Goal: Find specific page/section: Find specific page/section

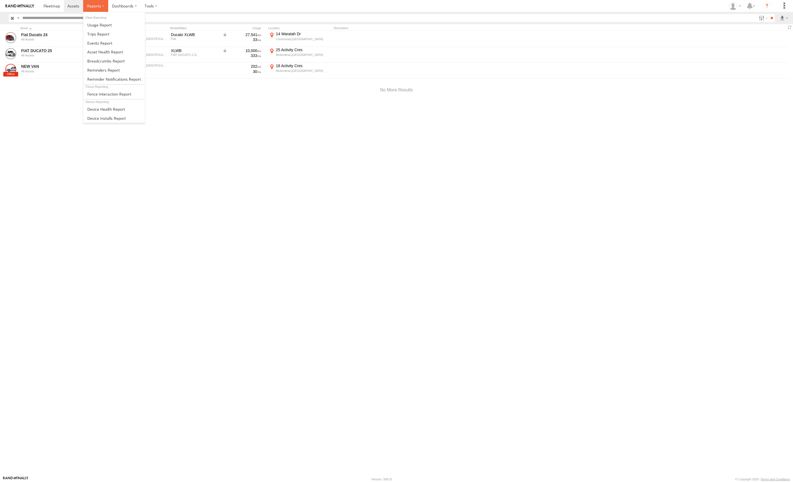
click at [98, 5] on span at bounding box center [94, 5] width 14 height 5
click at [0, 0] on span at bounding box center [0, 0] width 0 height 0
